Goal: Check status: Check status

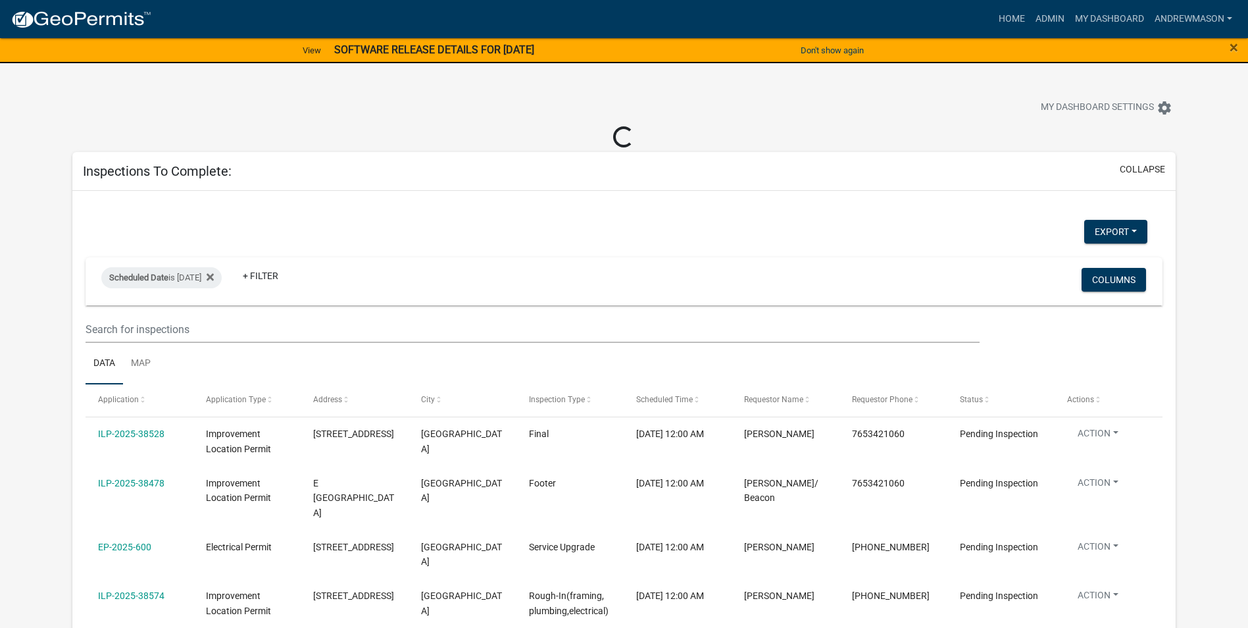
select select "3: 100"
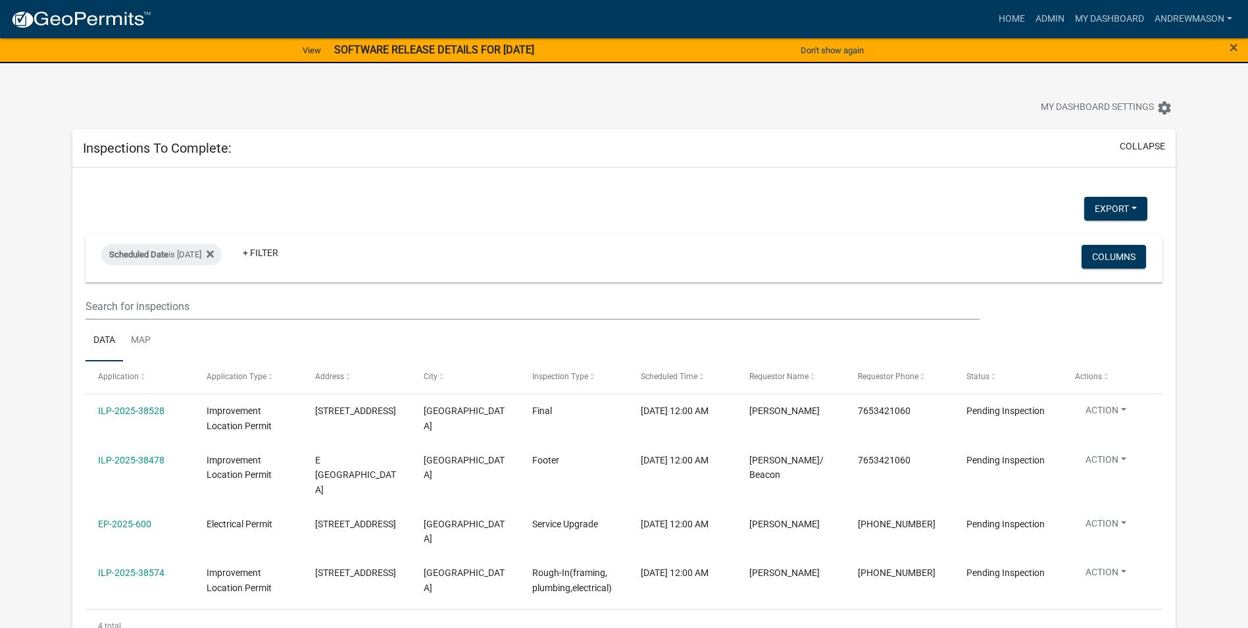
click at [459, 47] on strong "SOFTWARE RELEASE DETAILS FOR [DATE]" at bounding box center [434, 49] width 200 height 13
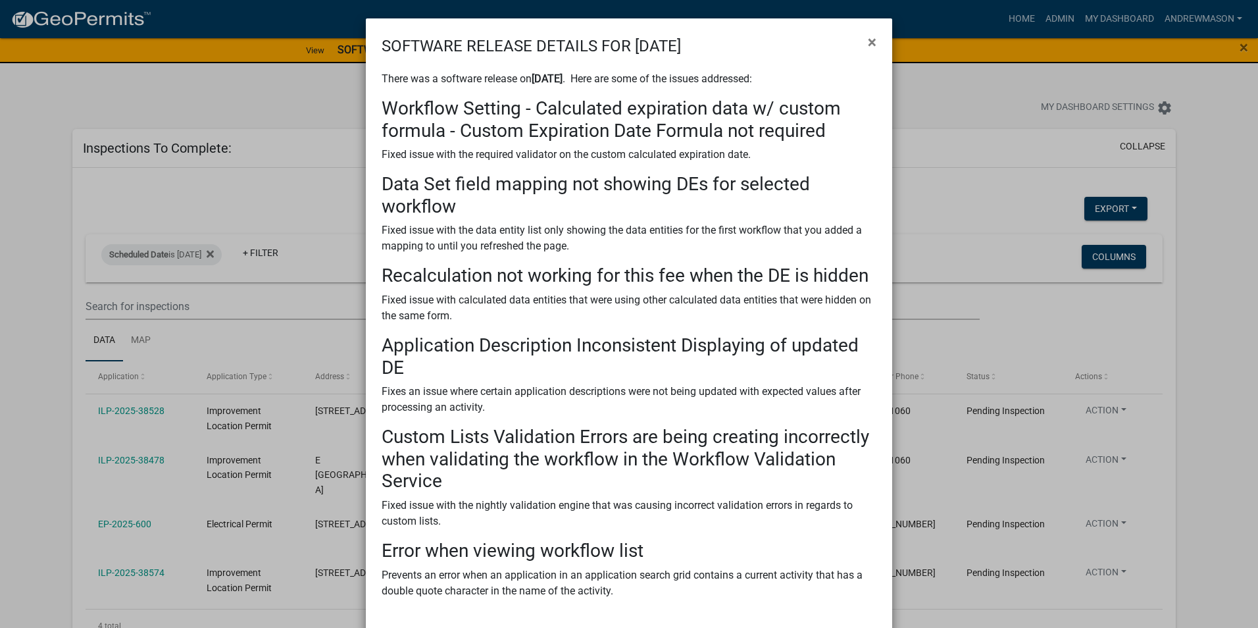
click at [868, 41] on span "×" at bounding box center [872, 42] width 9 height 18
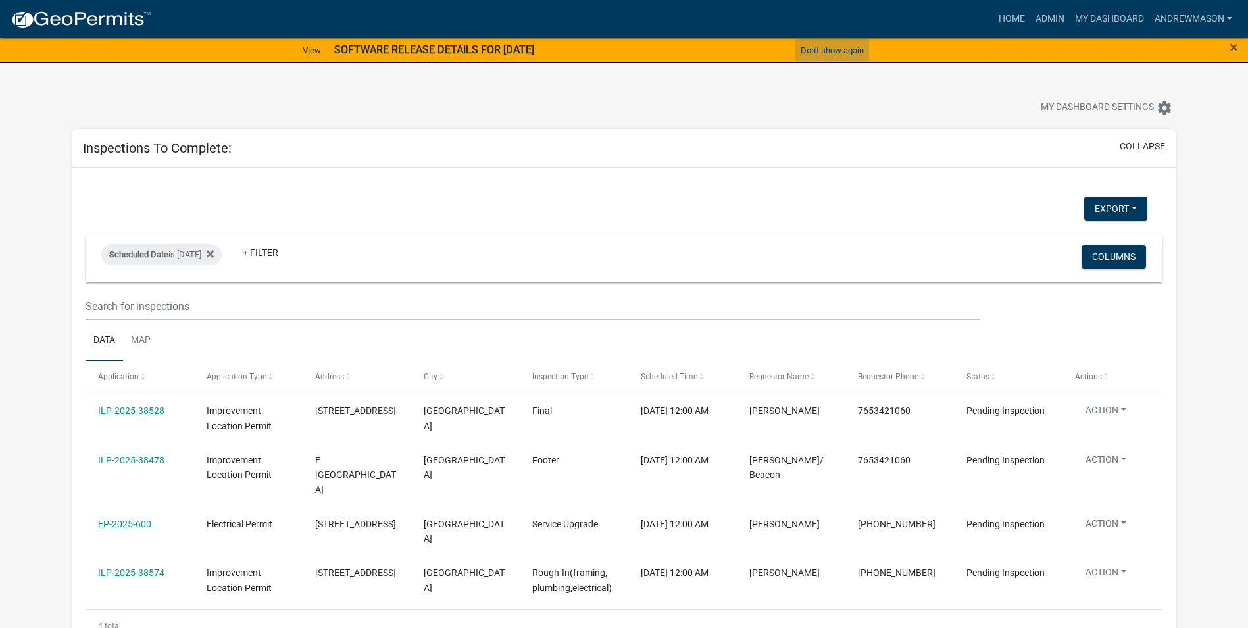
click at [849, 55] on button "Don't show again" at bounding box center [833, 50] width 74 height 22
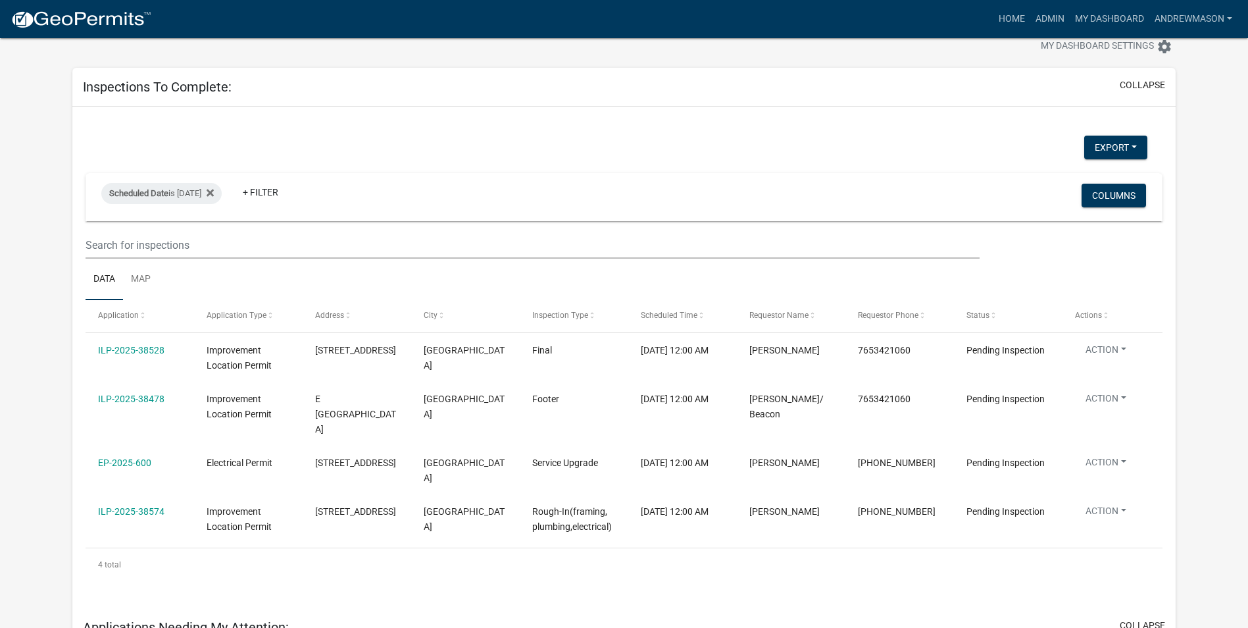
scroll to position [132, 0]
